Goal: Task Accomplishment & Management: Manage account settings

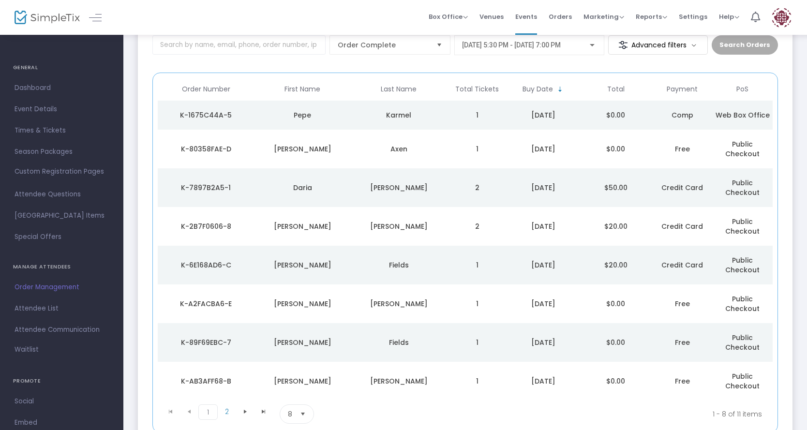
scroll to position [74, 0]
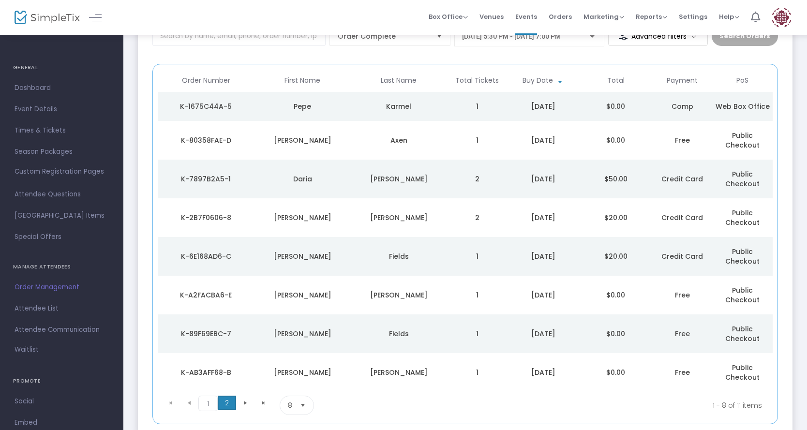
click at [226, 396] on span "2" at bounding box center [227, 403] width 18 height 15
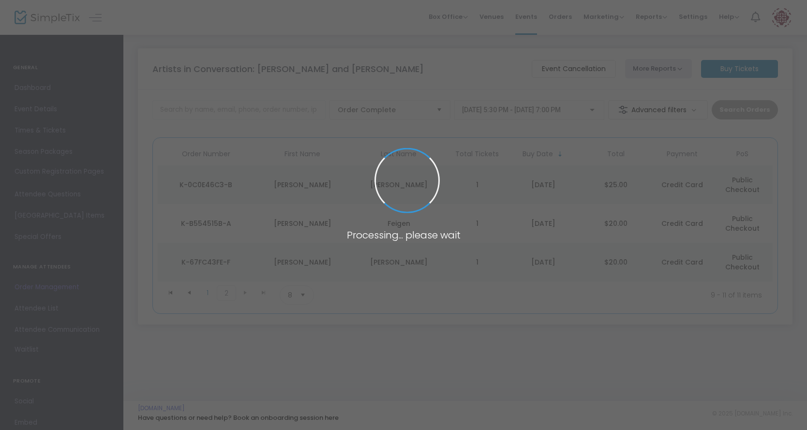
scroll to position [0, 0]
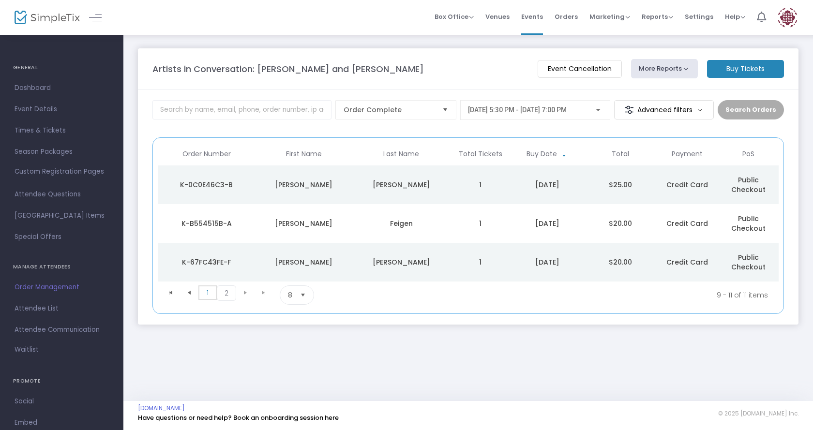
click at [203, 285] on span "1" at bounding box center [207, 292] width 18 height 15
